Goal: Task Accomplishment & Management: Use online tool/utility

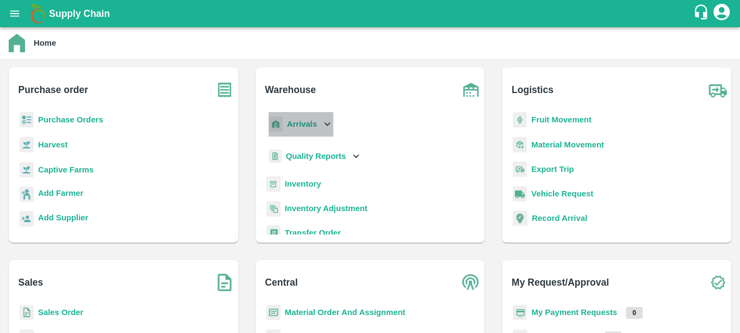
click at [307, 124] on b "Arrivals" at bounding box center [302, 124] width 30 height 9
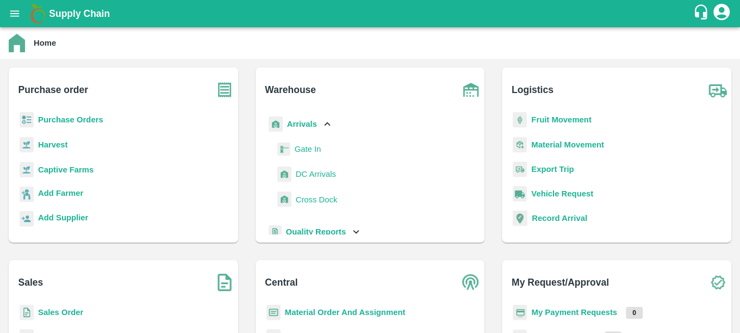
click at [323, 173] on span "DC Arrivals" at bounding box center [316, 174] width 40 height 12
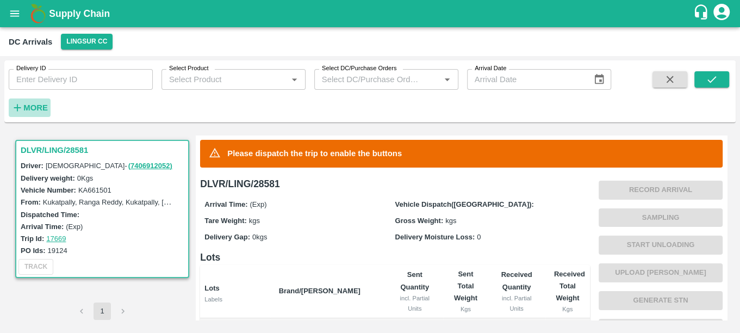
click at [33, 104] on strong "More" at bounding box center [35, 107] width 24 height 9
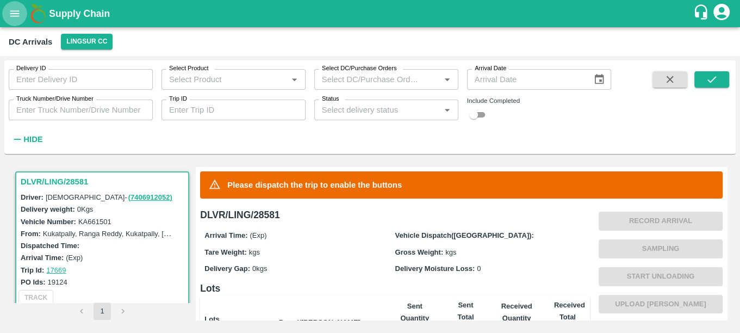
click at [15, 5] on button "open drawer" at bounding box center [14, 13] width 25 height 25
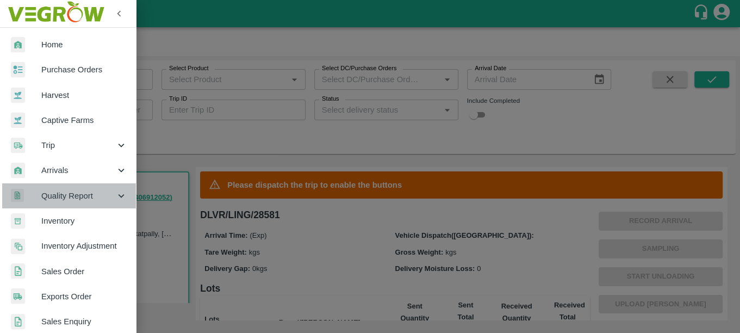
click at [78, 191] on span "Quality Report" at bounding box center [78, 196] width 74 height 12
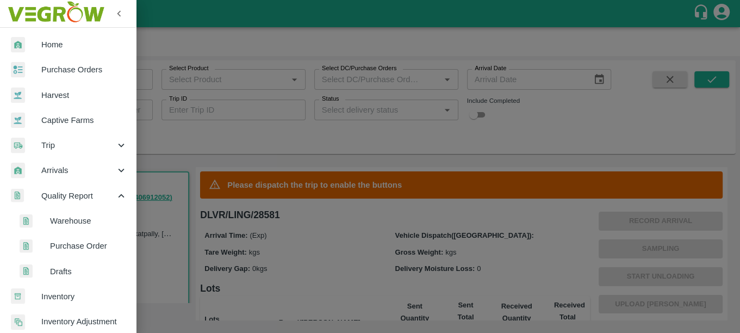
click at [84, 224] on span "Warehouse" at bounding box center [88, 221] width 77 height 12
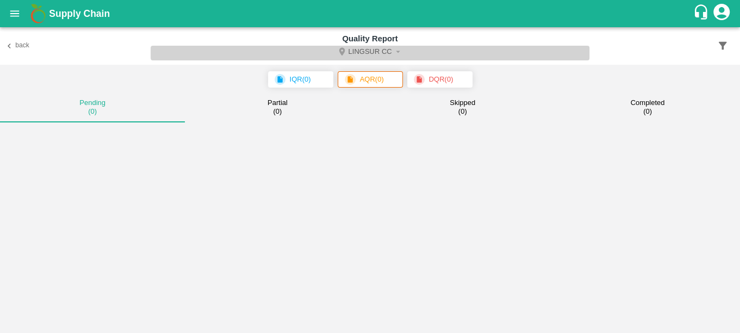
click at [404, 47] on button "Lingsur CC" at bounding box center [370, 53] width 439 height 15
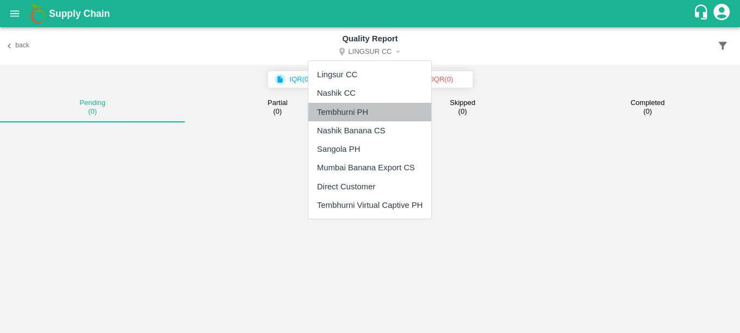
click at [384, 103] on li "Tembhurni PH" at bounding box center [369, 112] width 123 height 18
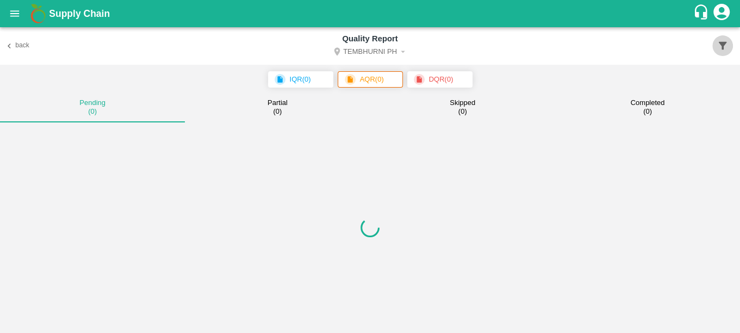
click at [722, 47] on icon "button" at bounding box center [723, 46] width 8 height 8
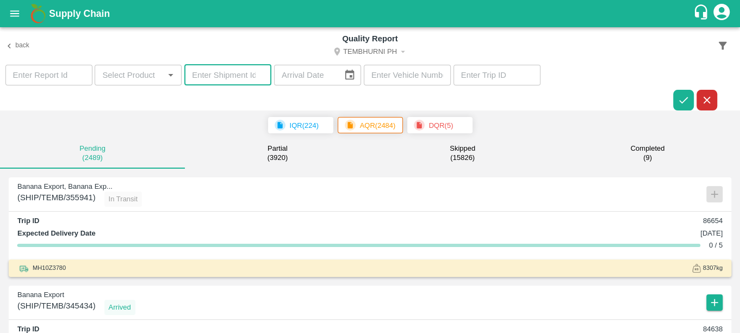
click at [231, 73] on input "number" at bounding box center [227, 75] width 87 height 21
paste input "347843"
type input "347843"
click at [690, 100] on button "button" at bounding box center [683, 100] width 21 height 21
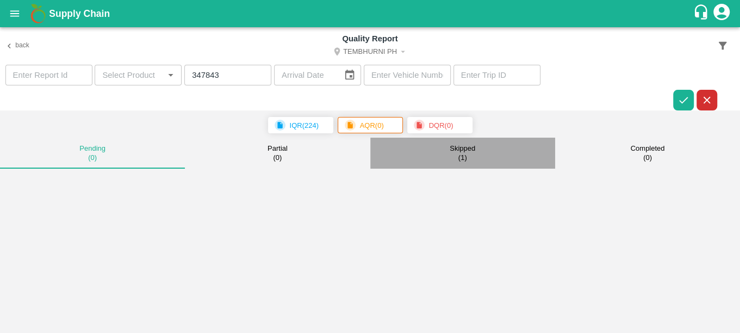
click at [469, 156] on div "Skipped ( 1 )" at bounding box center [463, 153] width 26 height 18
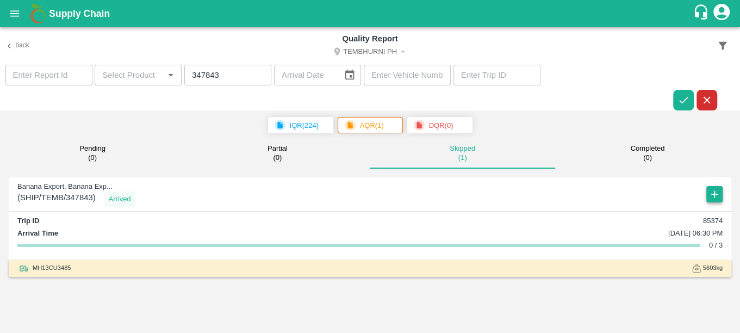
click at [710, 195] on icon "button" at bounding box center [715, 194] width 12 height 12
click at [690, 214] on li "Create & Edit" at bounding box center [691, 216] width 82 height 18
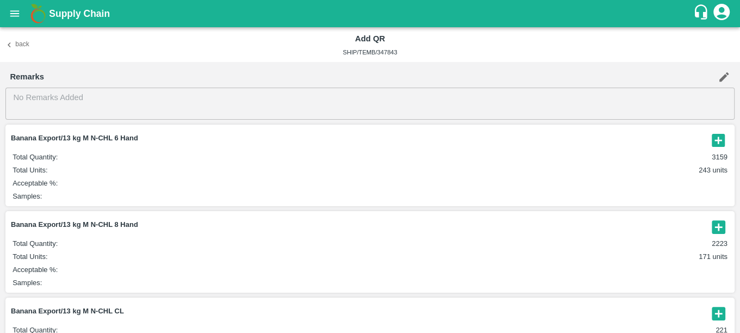
scroll to position [51, 0]
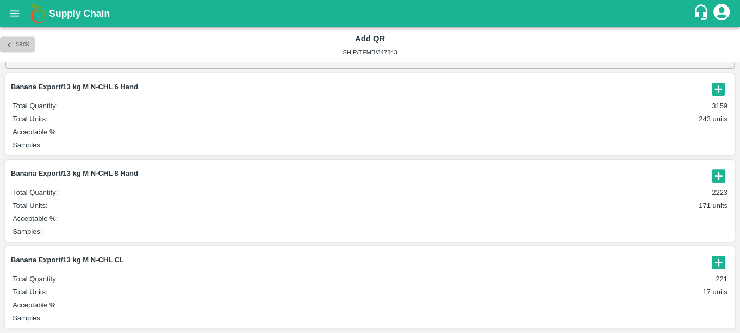
click at [9, 42] on icon "button" at bounding box center [9, 45] width 10 height 10
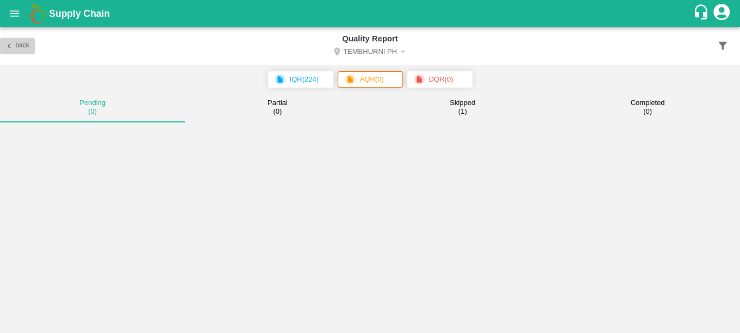
click at [17, 48] on button "Back" at bounding box center [17, 46] width 35 height 16
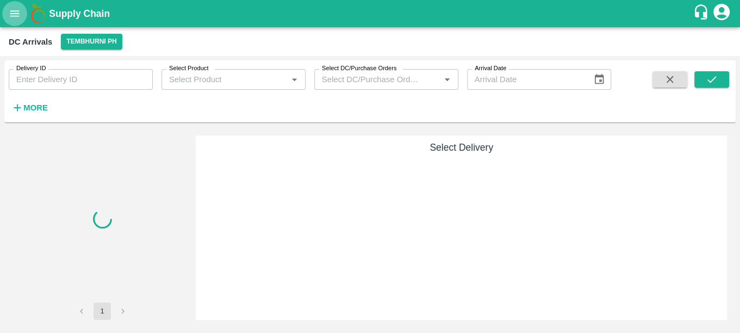
click at [14, 20] on button "open drawer" at bounding box center [14, 13] width 25 height 25
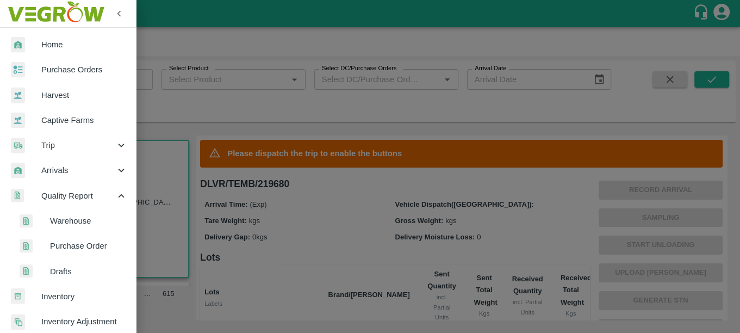
click at [59, 220] on span "Warehouse" at bounding box center [88, 221] width 77 height 12
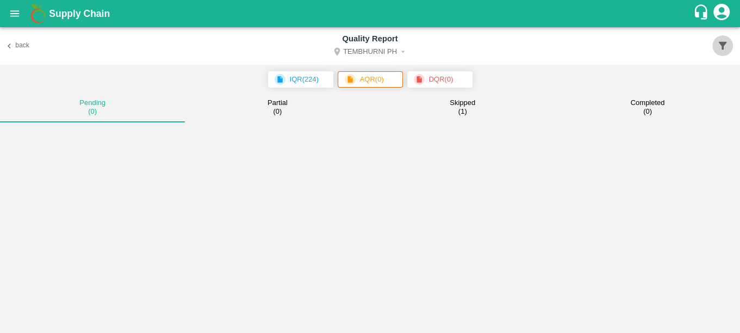
click at [725, 43] on icon "button" at bounding box center [723, 46] width 8 height 8
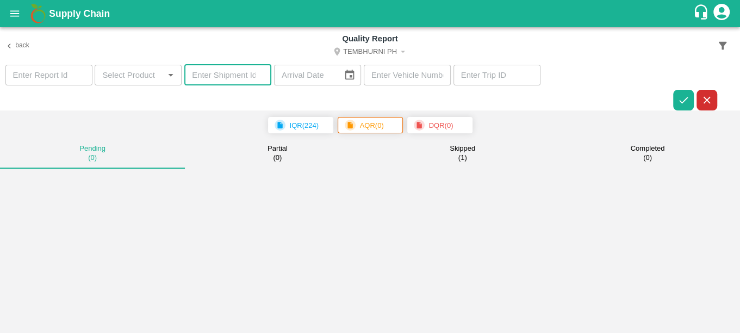
click at [227, 73] on input "number" at bounding box center [227, 75] width 87 height 21
paste input "349075"
type input "349075"
click at [683, 98] on icon "button" at bounding box center [684, 100] width 12 height 12
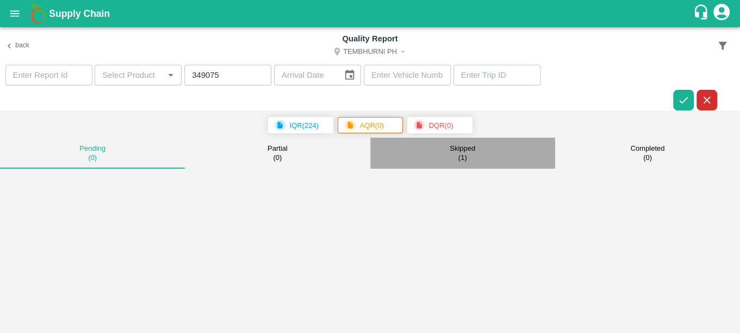
click at [465, 146] on p "Skipped" at bounding box center [463, 148] width 26 height 9
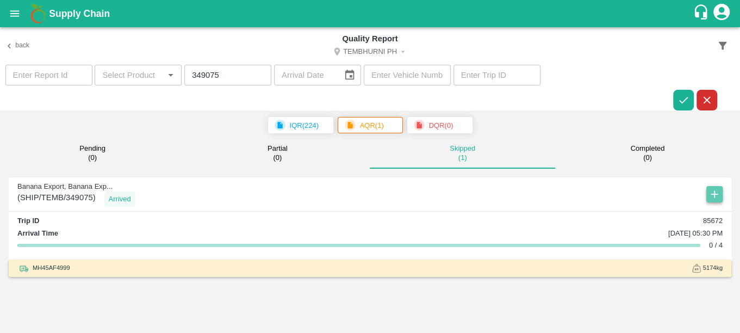
click at [720, 192] on icon "button" at bounding box center [715, 194] width 12 height 12
click at [695, 208] on li "Create & Edit" at bounding box center [691, 216] width 82 height 18
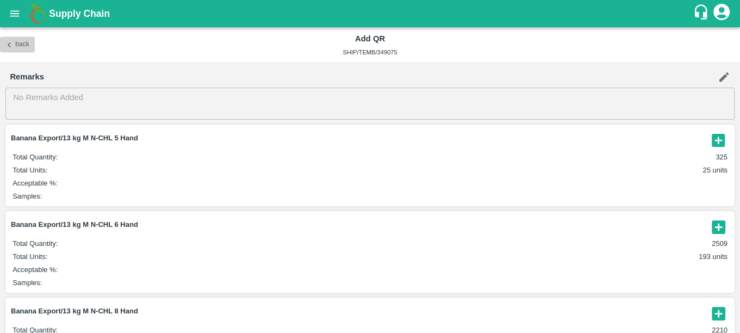
click at [8, 47] on icon "button" at bounding box center [9, 45] width 10 height 10
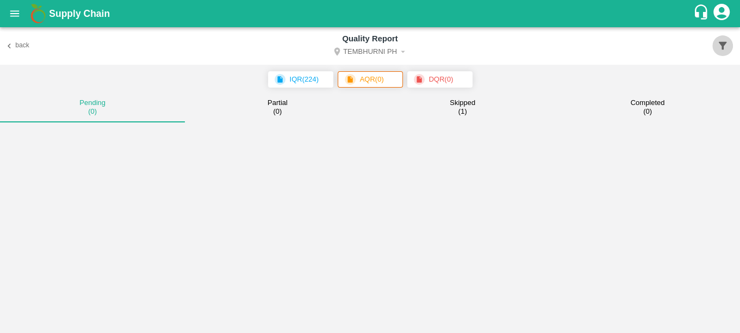
click at [725, 45] on icon "button" at bounding box center [723, 46] width 12 height 12
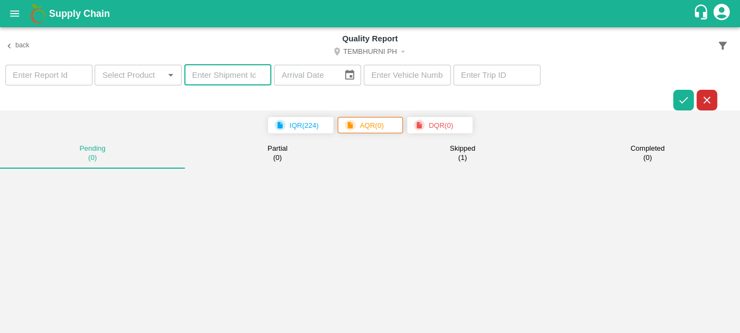
click at [198, 74] on input "number" at bounding box center [227, 75] width 87 height 21
paste input "349019"
type input "349019"
click at [687, 103] on icon "button" at bounding box center [684, 100] width 12 height 12
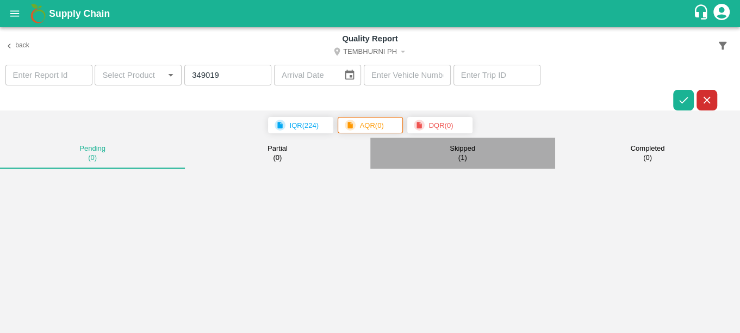
click at [461, 156] on small "( 1 )" at bounding box center [463, 157] width 9 height 9
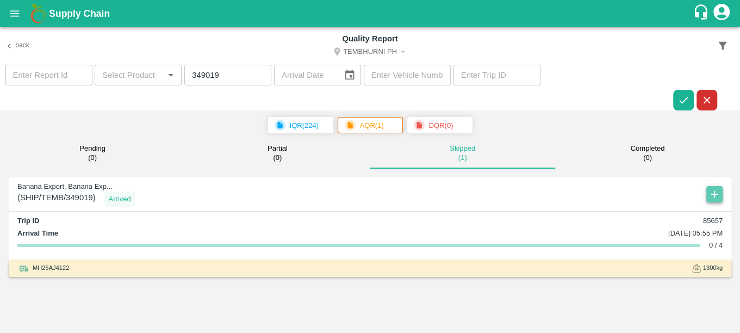
click at [716, 193] on icon "button" at bounding box center [715, 194] width 12 height 12
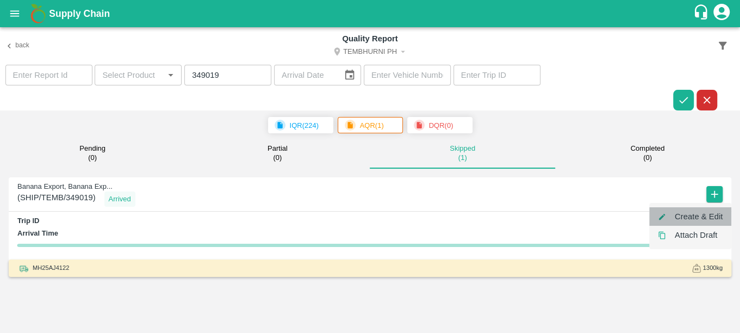
click at [704, 212] on li "Create & Edit" at bounding box center [691, 216] width 82 height 18
